Goal: Find specific page/section: Find specific page/section

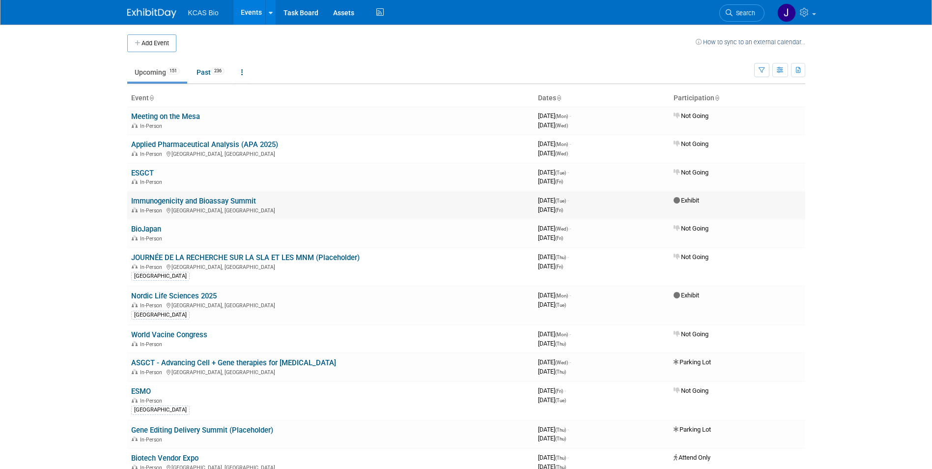
click at [218, 200] on link "Immunogenicity and Bioassay Summit" at bounding box center [193, 201] width 125 height 9
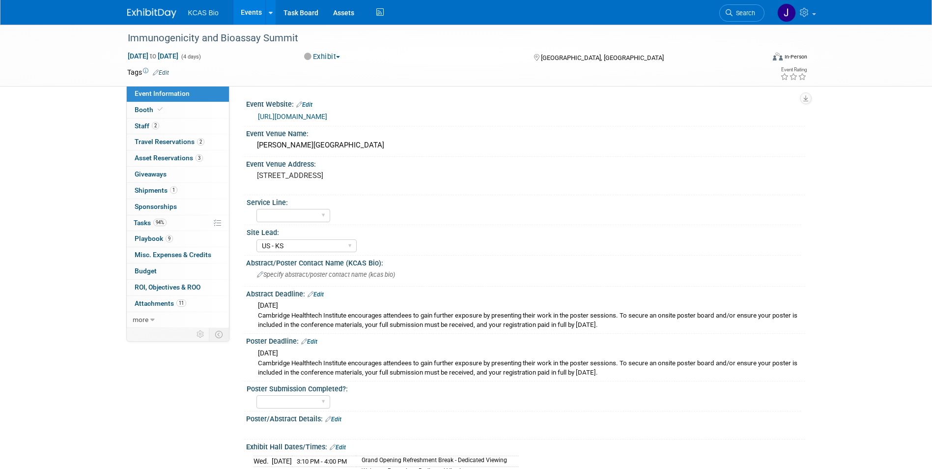
select select "US - KS"
click at [139, 124] on span "Staff 2" at bounding box center [147, 126] width 25 height 8
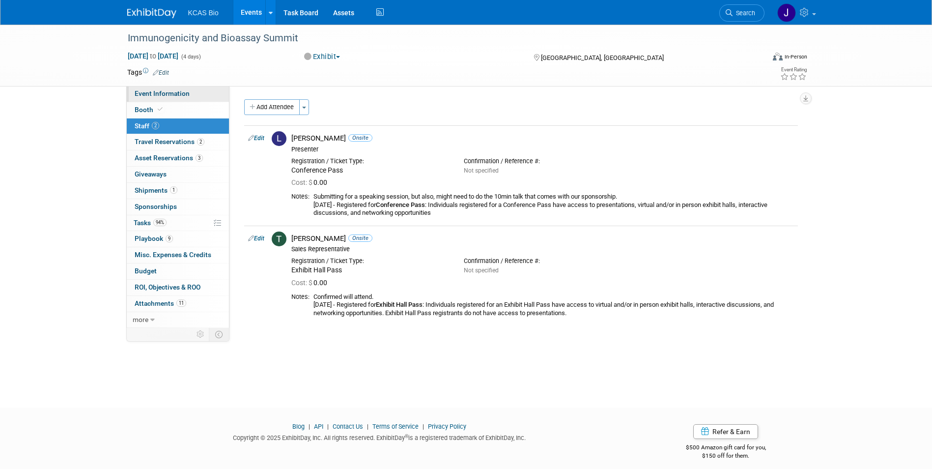
click at [153, 91] on span "Event Information" at bounding box center [162, 93] width 55 height 8
select select "US - KS"
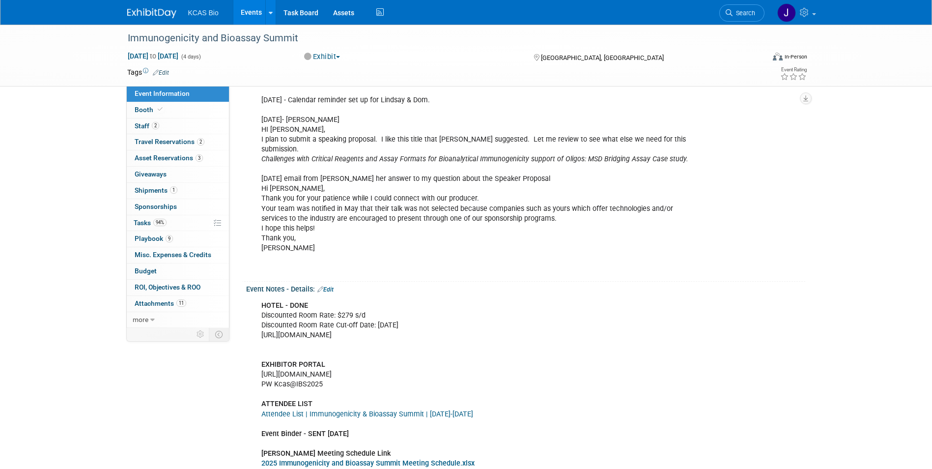
scroll to position [835, 0]
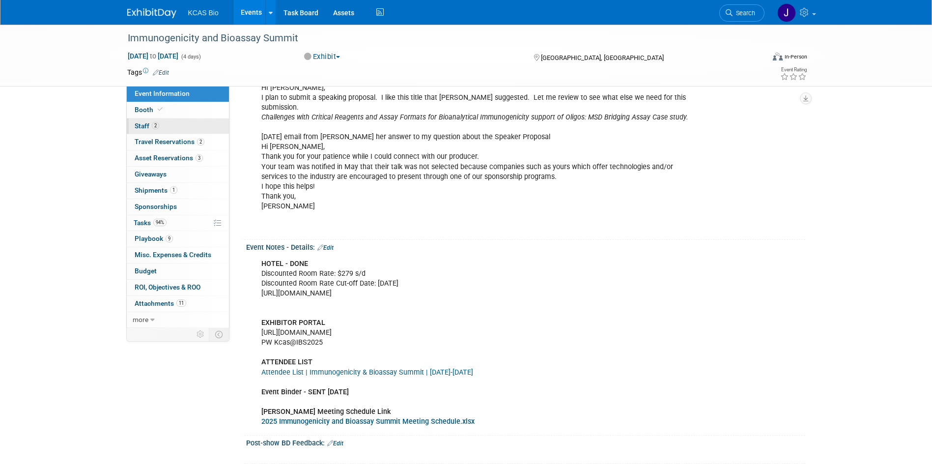
click at [146, 127] on span "Staff 2" at bounding box center [147, 126] width 25 height 8
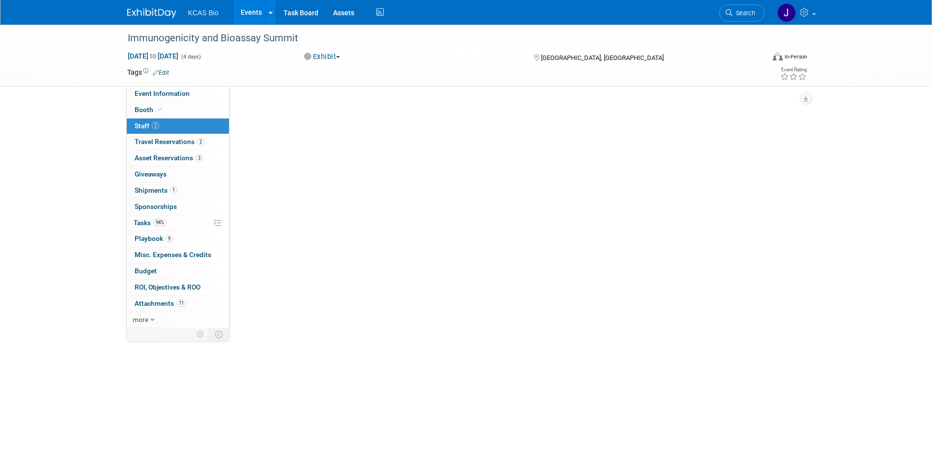
scroll to position [0, 0]
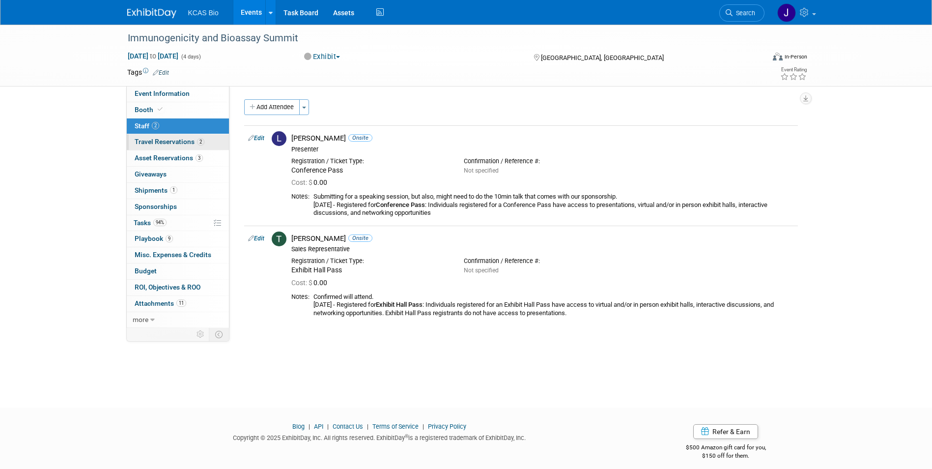
click at [143, 141] on span "Travel Reservations 2" at bounding box center [170, 142] width 70 height 8
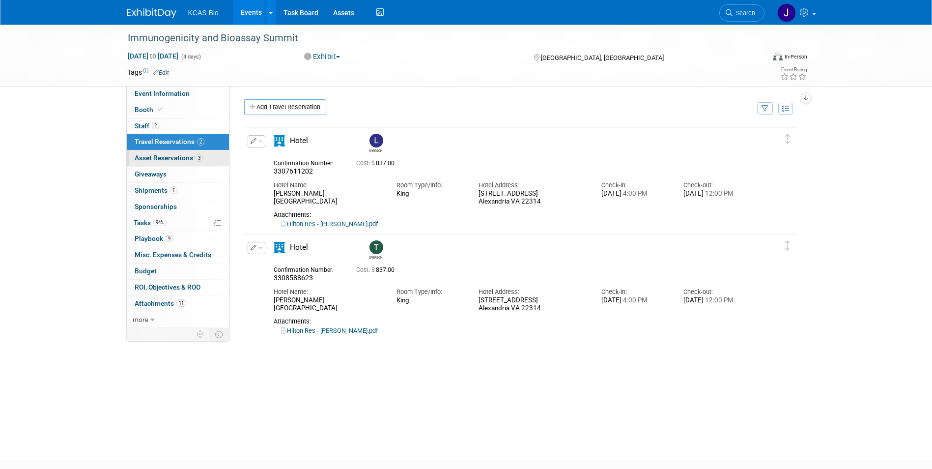
click at [145, 157] on span "Asset Reservations 3" at bounding box center [169, 158] width 68 height 8
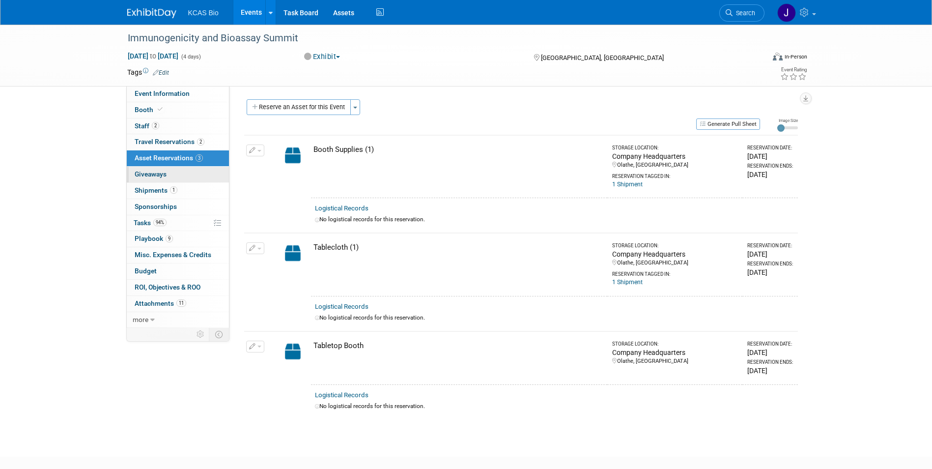
click at [148, 173] on span "Giveaways 0" at bounding box center [151, 174] width 32 height 8
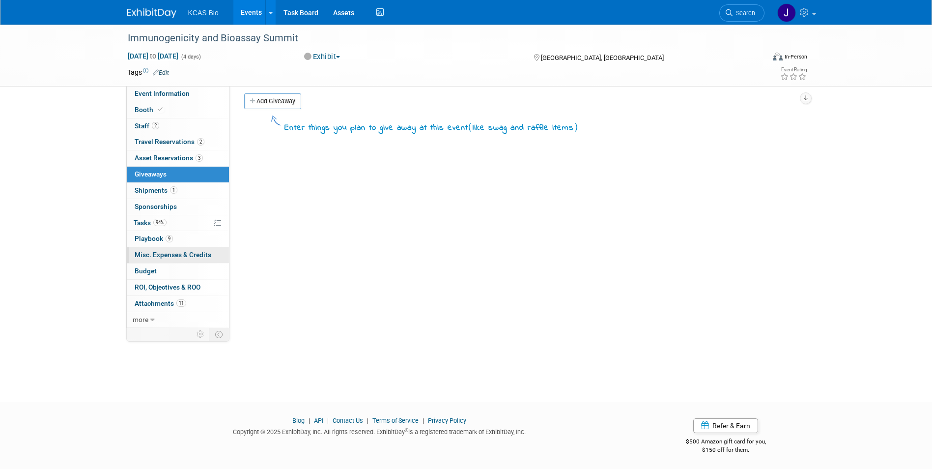
scroll to position [7, 0]
click at [150, 320] on icon at bounding box center [152, 319] width 4 height 7
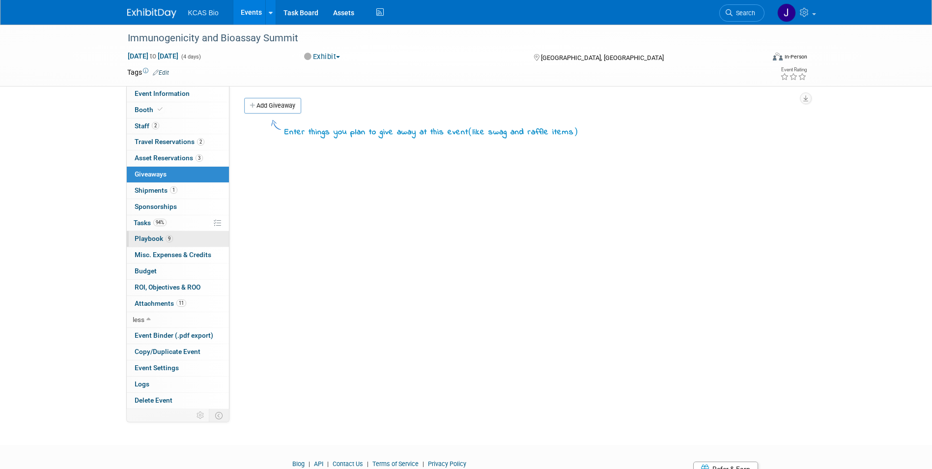
scroll to position [0, 0]
click at [145, 107] on span "Booth" at bounding box center [150, 110] width 30 height 8
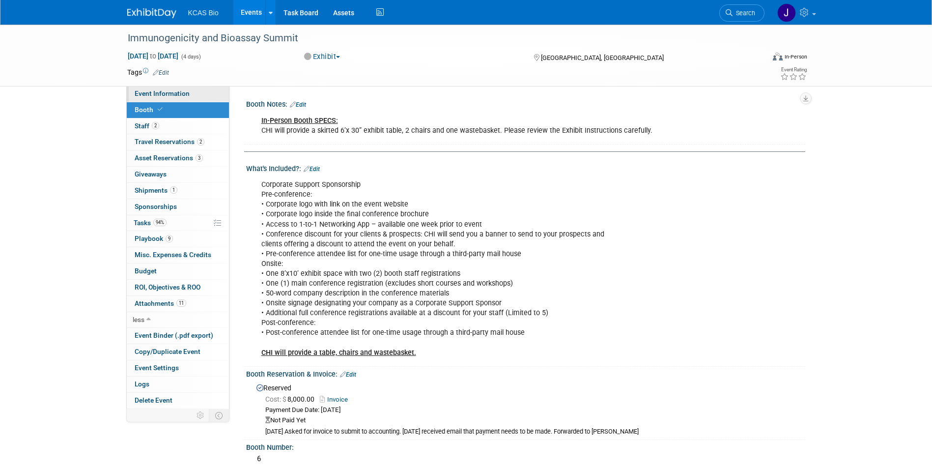
click at [161, 92] on span "Event Information" at bounding box center [162, 93] width 55 height 8
select select "US - KS"
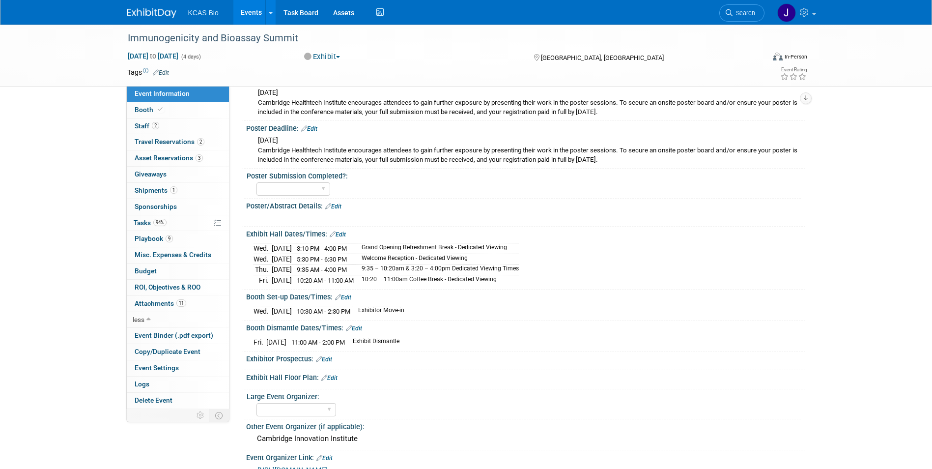
scroll to position [246, 0]
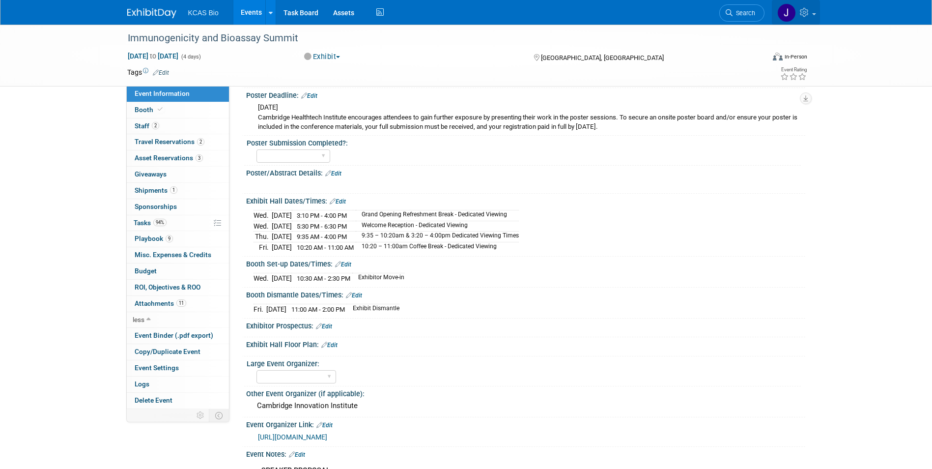
click at [813, 13] on span at bounding box center [814, 14] width 4 height 2
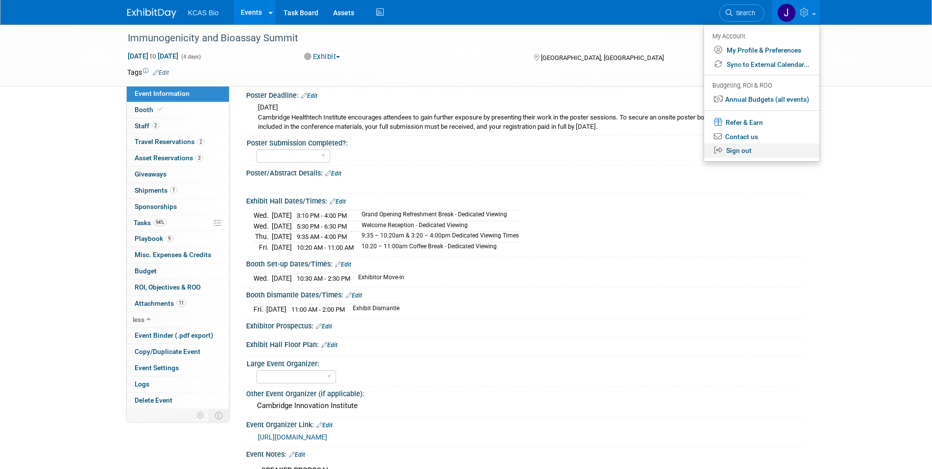
click at [753, 149] on link "Sign out" at bounding box center [761, 150] width 115 height 14
